Goal: Find contact information: Find contact information

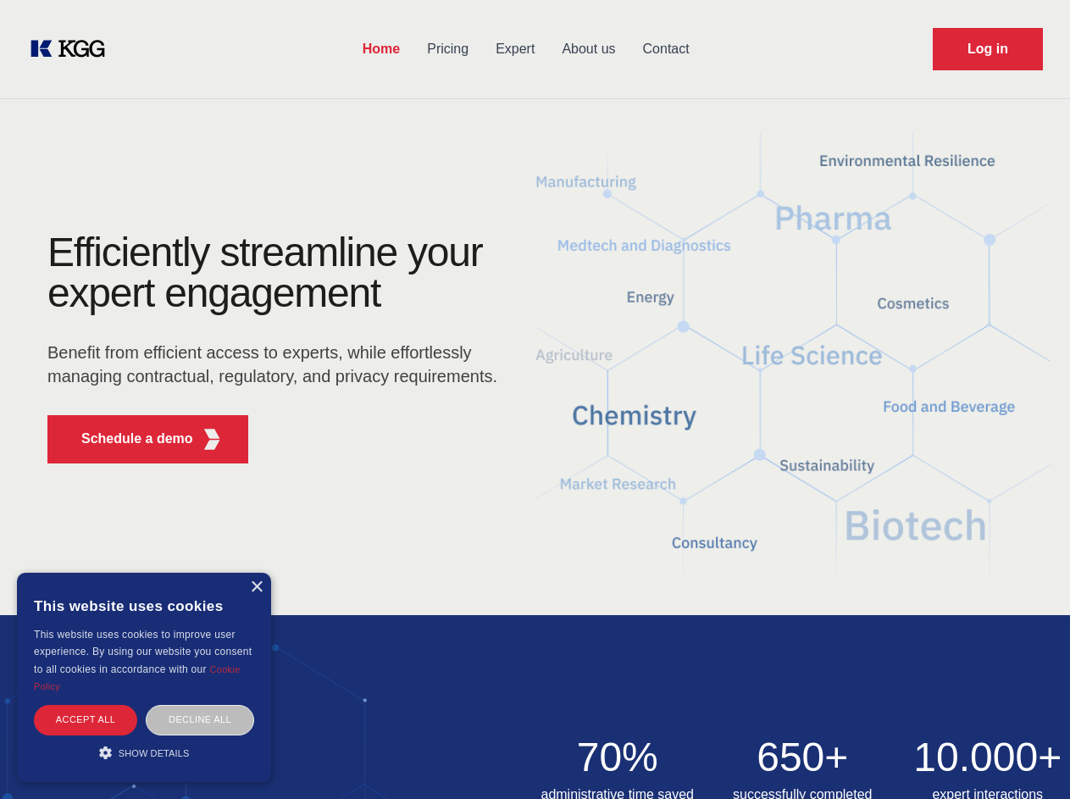
click at [535, 399] on div "Efficiently streamline your expert engagement Benefit from efficient access to …" at bounding box center [277, 354] width 515 height 245
click at [127, 439] on p "Schedule a demo" at bounding box center [137, 439] width 112 height 20
click at [256, 587] on div "× This website uses cookies This website uses cookies to improve user experienc…" at bounding box center [144, 677] width 254 height 209
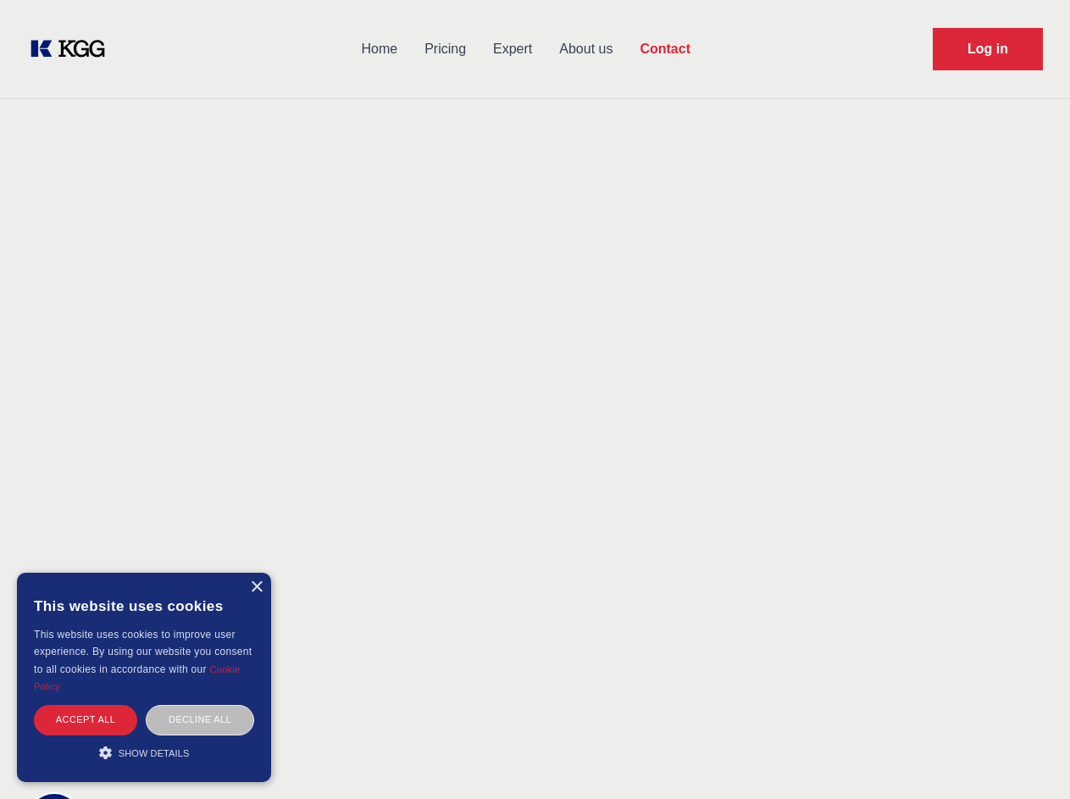
click at [86, 719] on div "Accept all" at bounding box center [85, 720] width 103 height 30
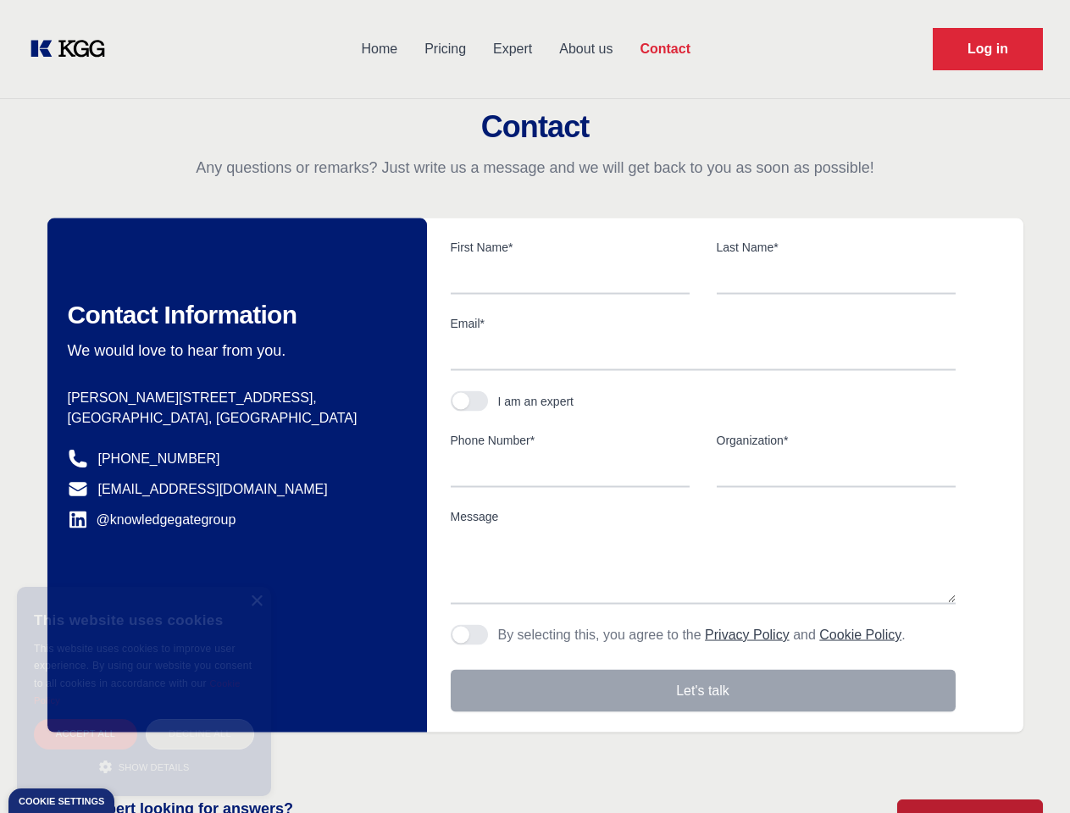
click at [200, 719] on div "Decline all" at bounding box center [200, 734] width 108 height 30
click at [144, 752] on main "Contact Any questions or remarks? Just write us a message and we will get back …" at bounding box center [535, 441] width 1070 height 882
